Goal: Information Seeking & Learning: Learn about a topic

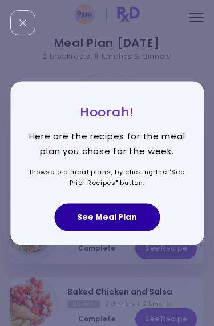
click at [103, 220] on button "See Meal Plan" at bounding box center [107, 216] width 106 height 27
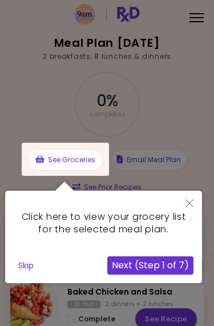
click at [190, 206] on icon "Close" at bounding box center [190, 203] width 8 height 8
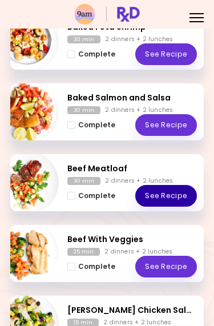
scroll to position [427, 0]
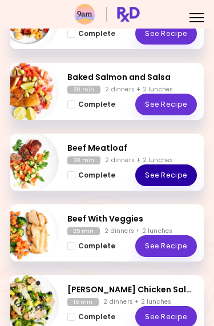
click at [192, 177] on link "See Recipe" at bounding box center [166, 175] width 62 height 22
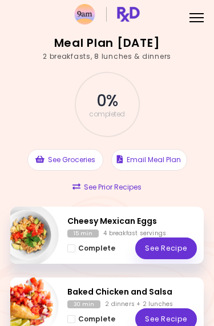
click at [199, 20] on div "Menu" at bounding box center [197, 17] width 22 height 22
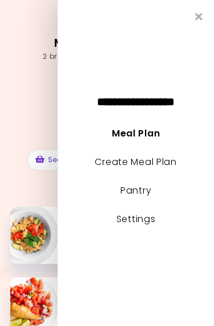
click at [200, 21] on icon "Close" at bounding box center [198, 16] width 7 height 10
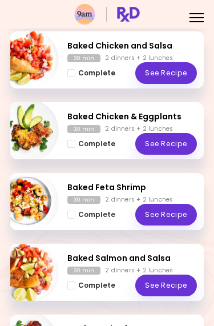
scroll to position [253, 0]
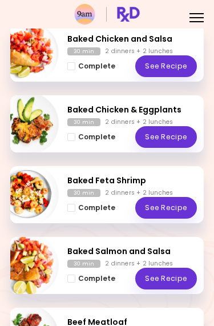
click at [202, 181] on div "Baked Feta Shrimp 30 min 2 dinners + 2 lunches Complete See Recipe" at bounding box center [107, 194] width 194 height 57
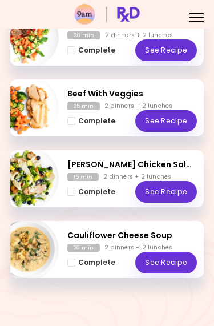
scroll to position [552, 0]
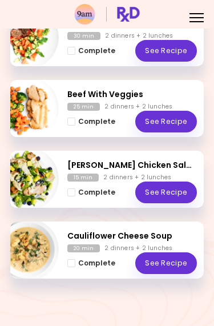
click at [171, 199] on link "See Recipe" at bounding box center [166, 193] width 62 height 22
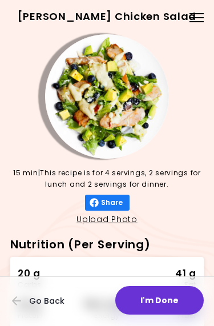
click at [38, 302] on span "Go Back" at bounding box center [46, 300] width 35 height 9
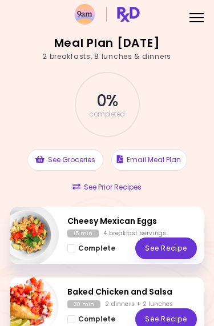
click at [111, 190] on button "See Prior Recipes" at bounding box center [107, 187] width 76 height 22
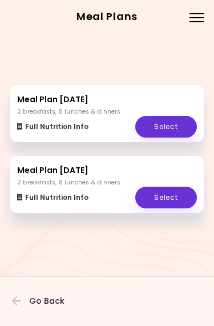
click at [192, 21] on div at bounding box center [197, 21] width 14 height 1
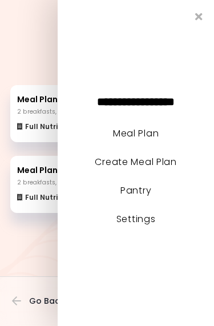
click at [158, 168] on link "Create Meal Plan" at bounding box center [136, 161] width 82 height 13
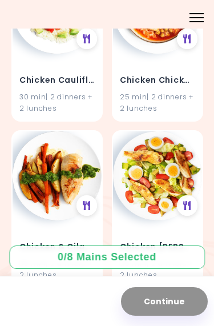
scroll to position [7222, 0]
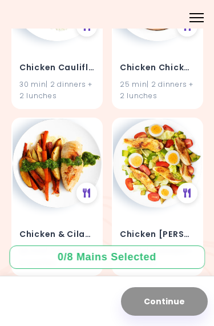
click at [158, 142] on img at bounding box center [157, 163] width 89 height 89
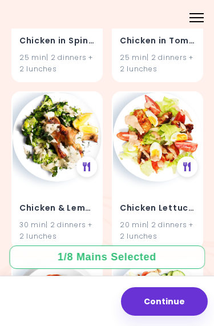
scroll to position [8086, 0]
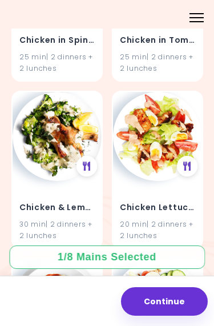
click at [69, 181] on div "Chicken & Lemon Sauce 30 min | 2 dinners + 2 lunches" at bounding box center [57, 214] width 89 height 67
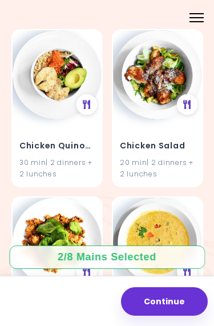
scroll to position [9321, 0]
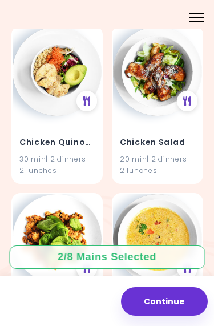
click at [156, 116] on div "Chicken Salad 20 min | 2 dinners + 2 lunches" at bounding box center [157, 149] width 89 height 67
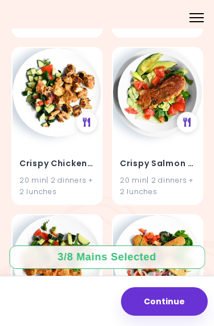
scroll to position [14658, 0]
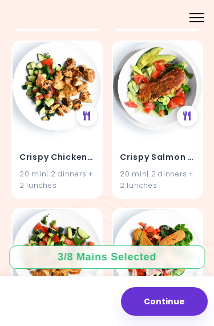
click at [163, 61] on img at bounding box center [157, 86] width 89 height 89
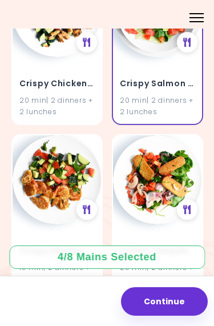
scroll to position [14748, 0]
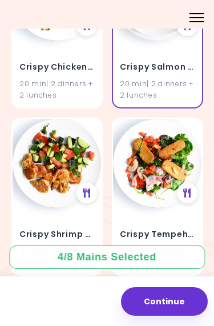
click at [49, 128] on img at bounding box center [57, 163] width 89 height 89
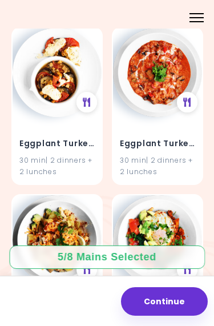
scroll to position [17182, 0]
